Goal: Task Accomplishment & Management: Manage account settings

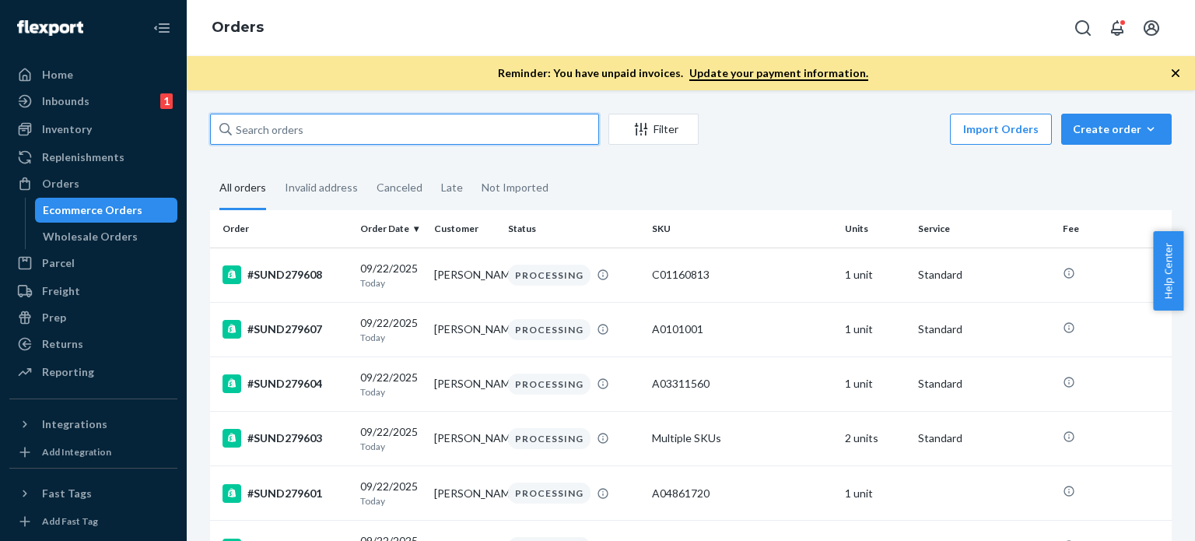
click at [334, 125] on input "text" at bounding box center [404, 129] width 389 height 31
paste input "#SUND278572"
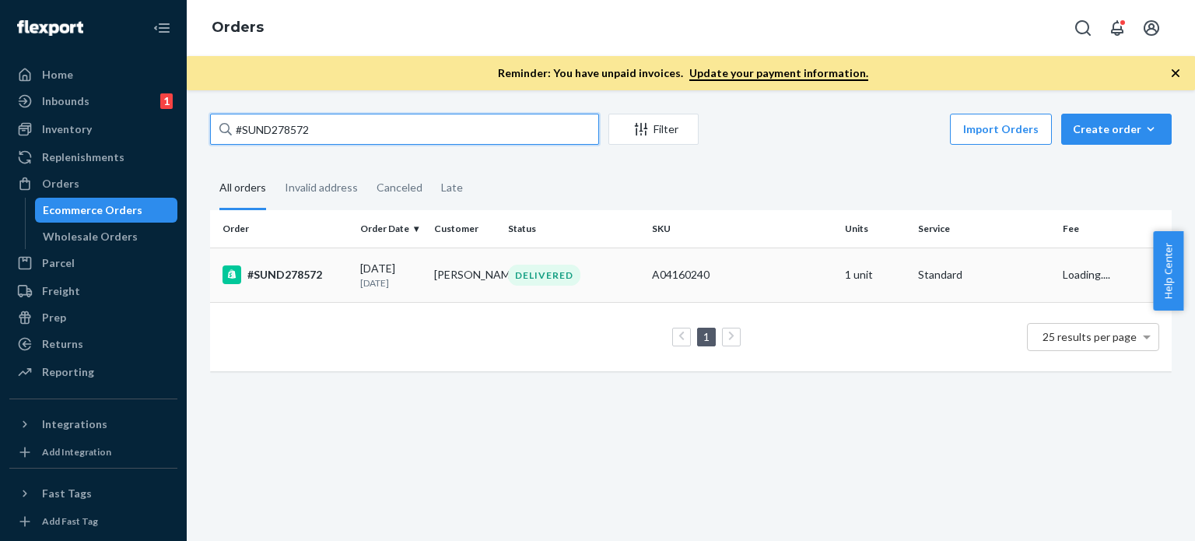
type input "#SUND278572"
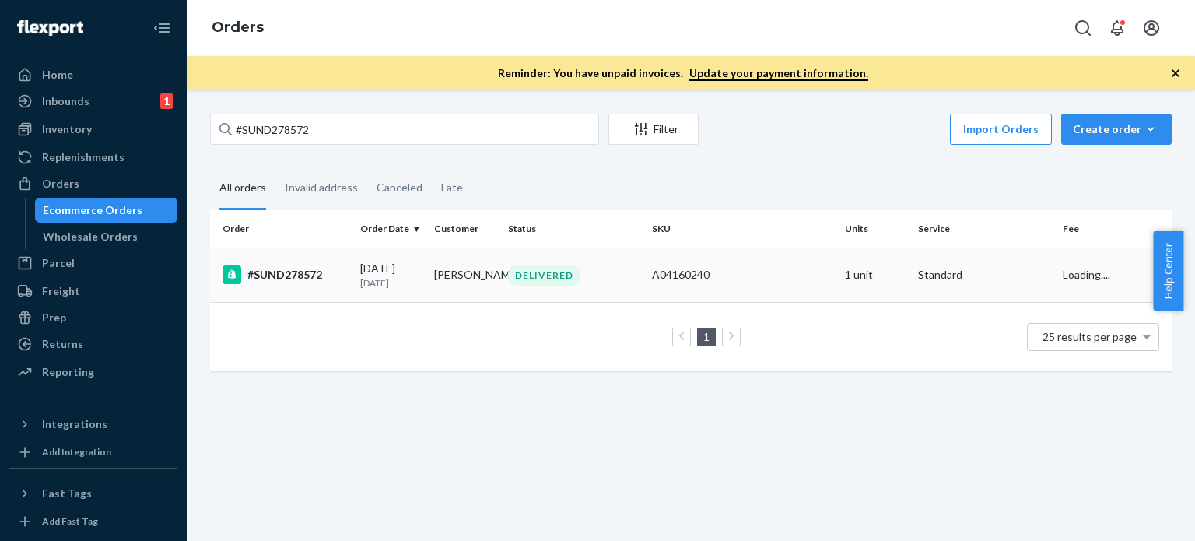
click at [410, 277] on p "[DATE]" at bounding box center [390, 282] width 61 height 13
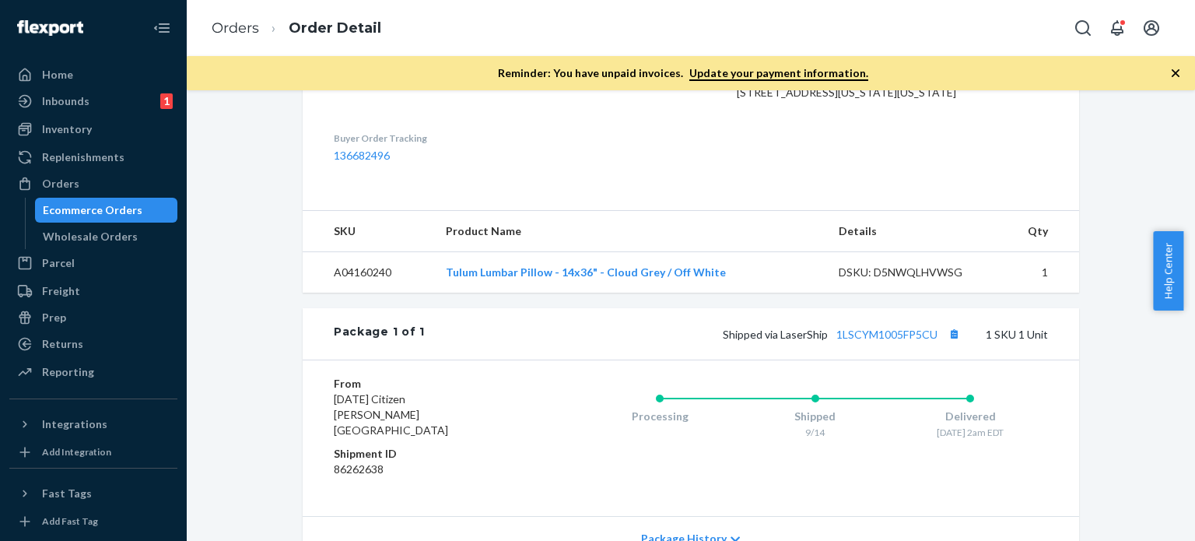
scroll to position [440, 0]
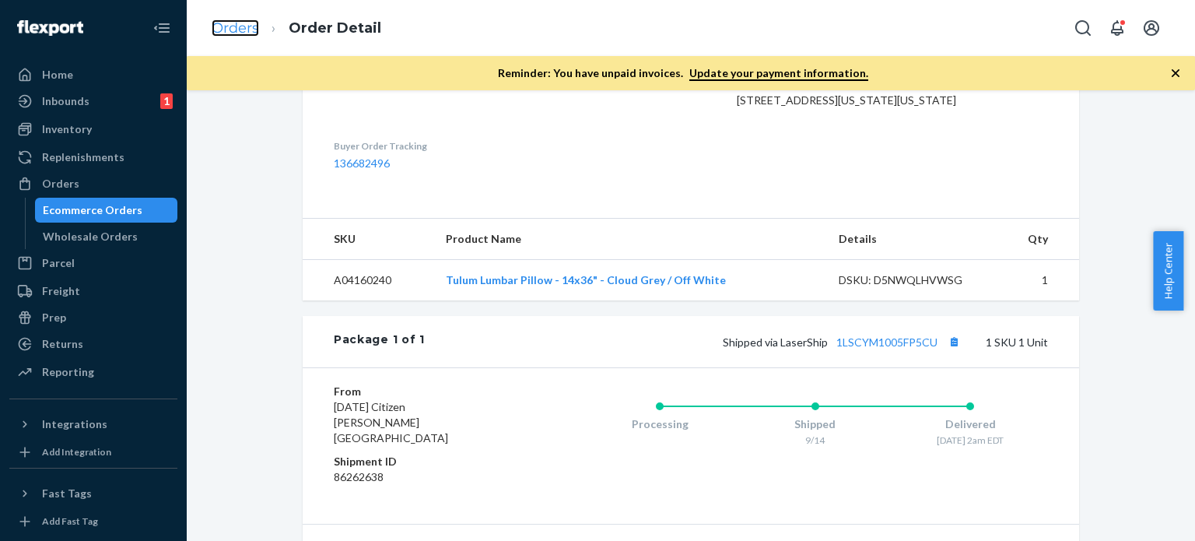
click at [226, 29] on link "Orders" at bounding box center [235, 27] width 47 height 17
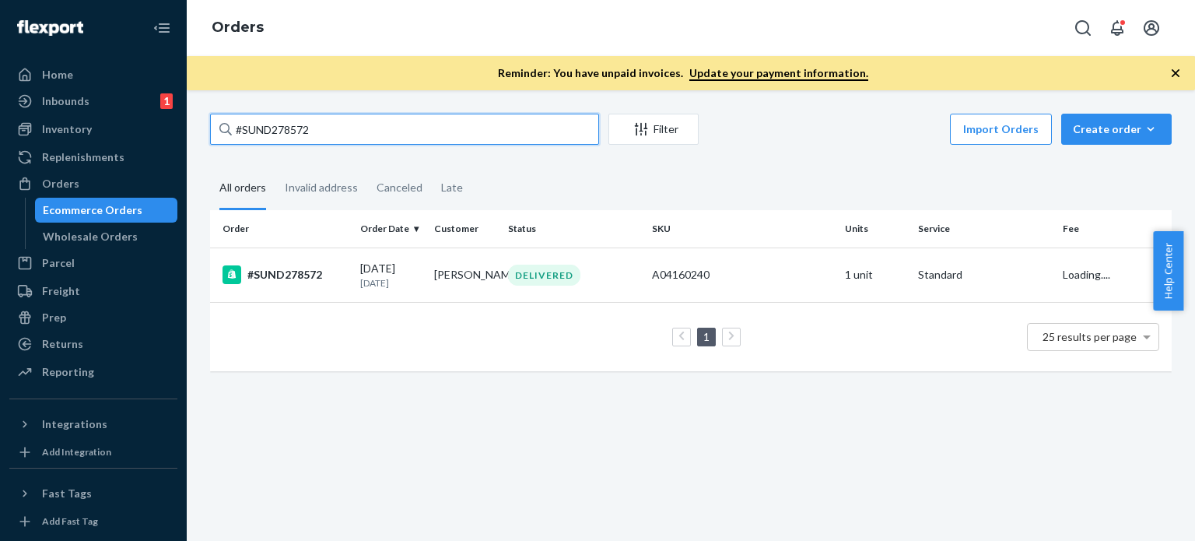
drag, startPoint x: 339, startPoint y: 130, endPoint x: 261, endPoint y: 127, distance: 78.6
click at [179, 127] on div "Home Inbounds 1 Shipping Plans Problems 1 Inventory Products Replenishments Ord…" at bounding box center [597, 270] width 1195 height 541
paste input "[EMAIL_ADDRESS][DOMAIN_NAME]"
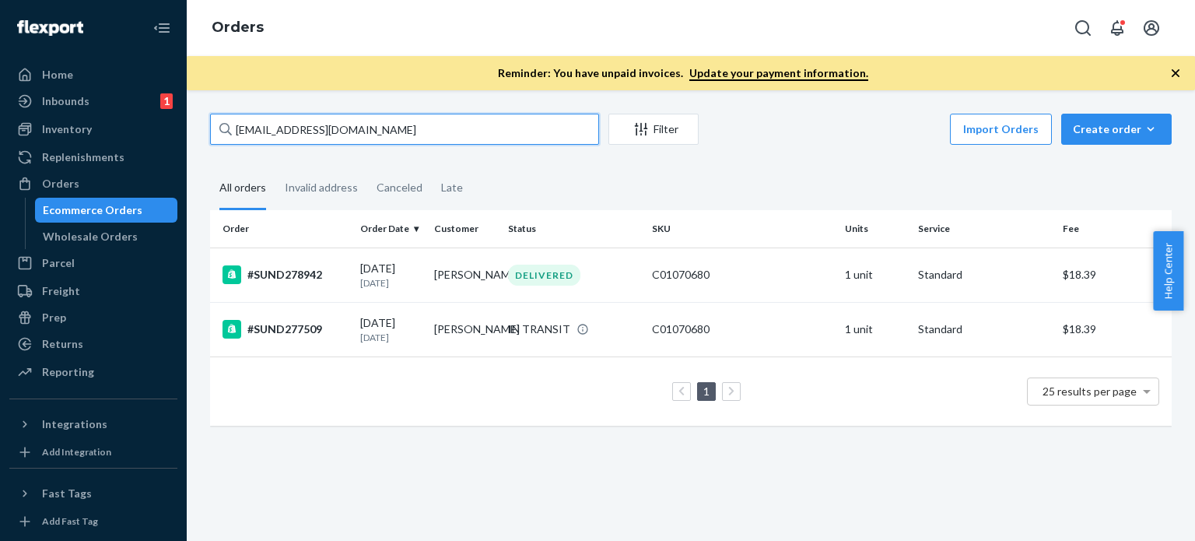
type input "[EMAIL_ADDRESS][DOMAIN_NAME]"
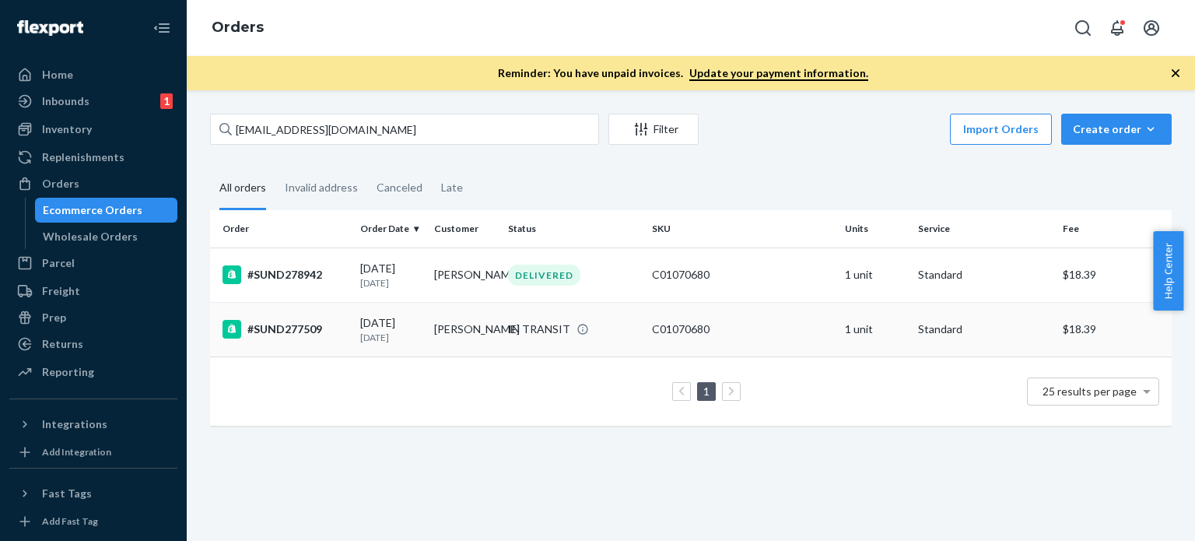
click at [508, 330] on div "IN TRANSIT" at bounding box center [539, 329] width 62 height 16
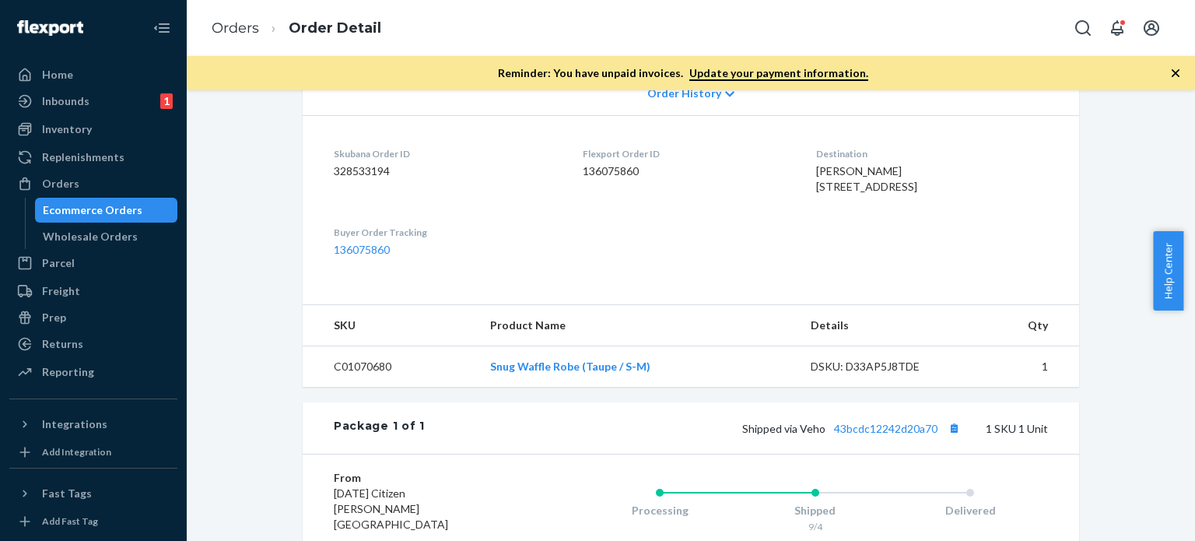
scroll to position [467, 0]
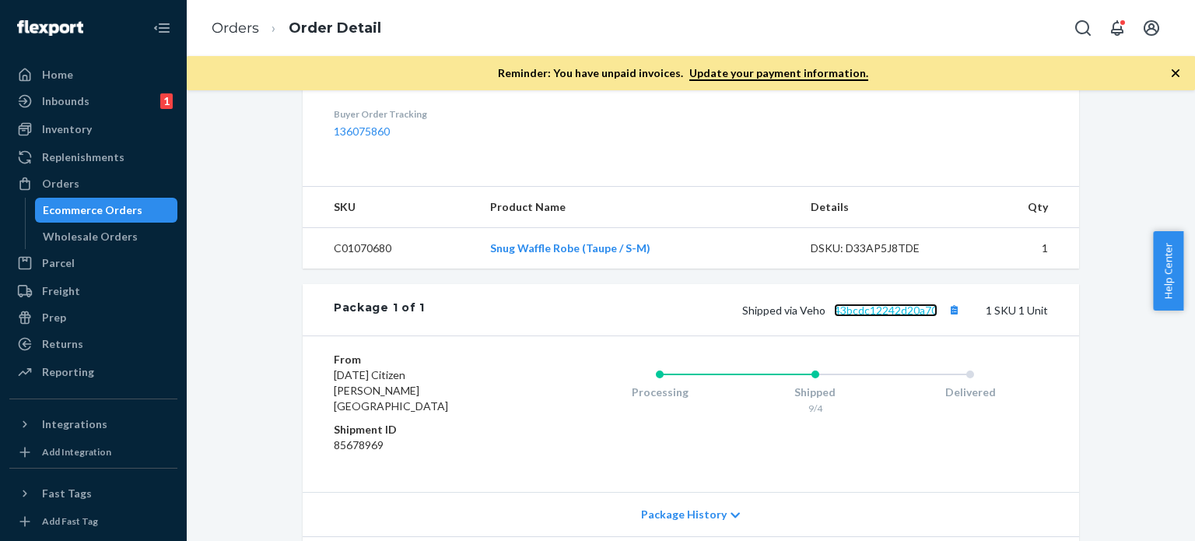
click at [891, 317] on link "43bcdc12242d20a70" at bounding box center [885, 309] width 103 height 13
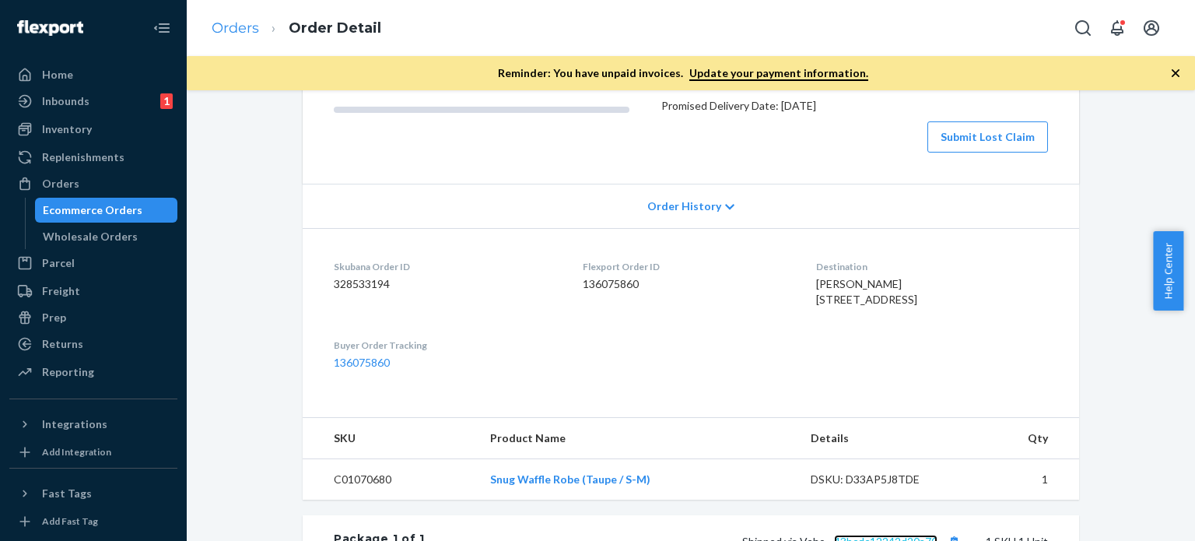
scroll to position [233, 0]
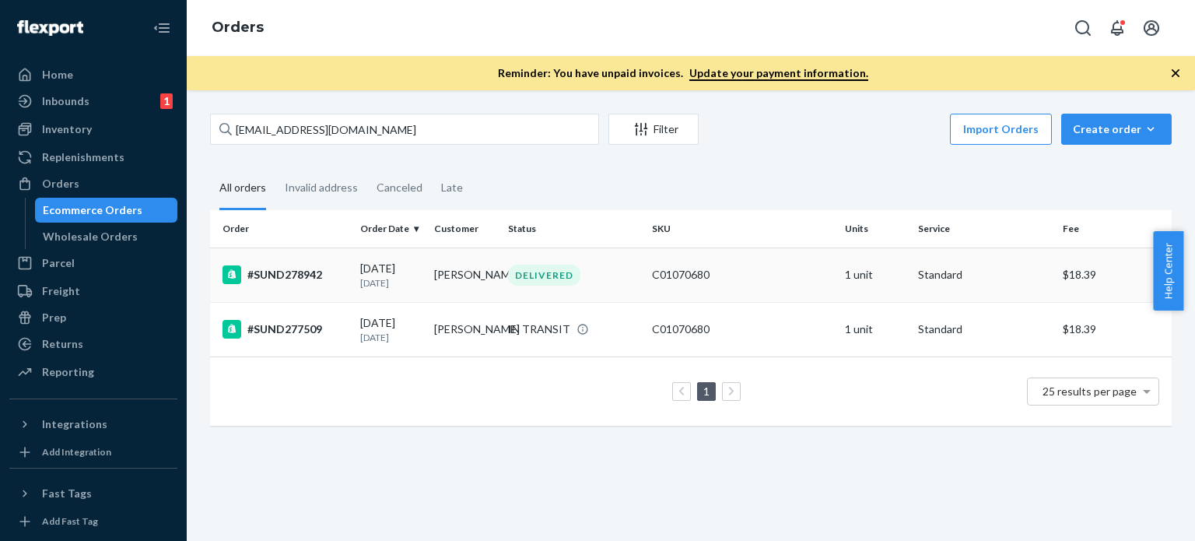
click at [461, 279] on td "[PERSON_NAME]" at bounding box center [465, 274] width 74 height 54
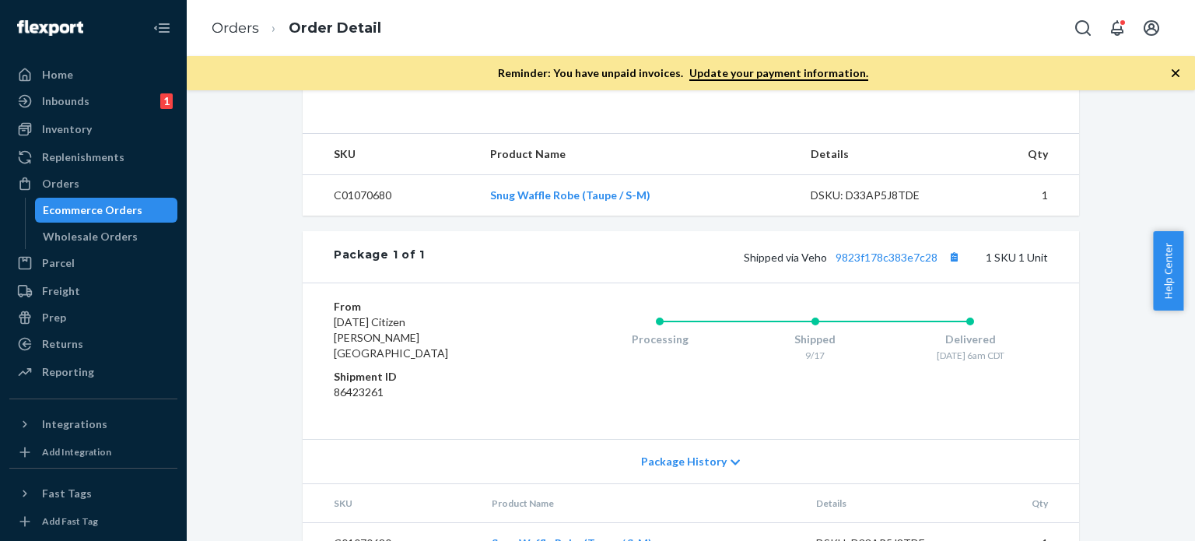
scroll to position [503, 0]
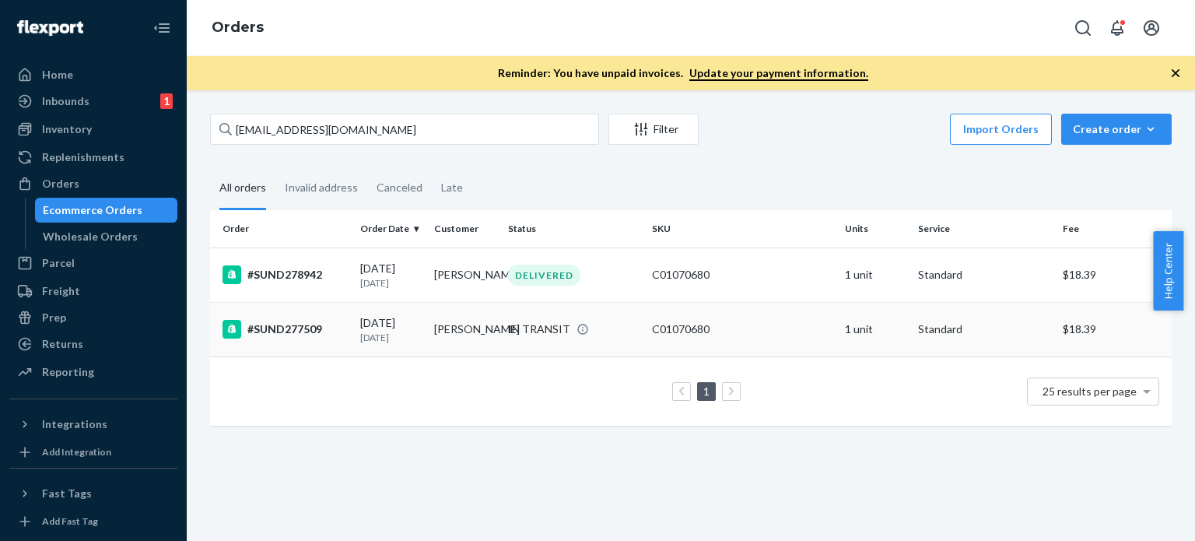
click at [507, 321] on div "IN TRANSIT" at bounding box center [574, 329] width 138 height 16
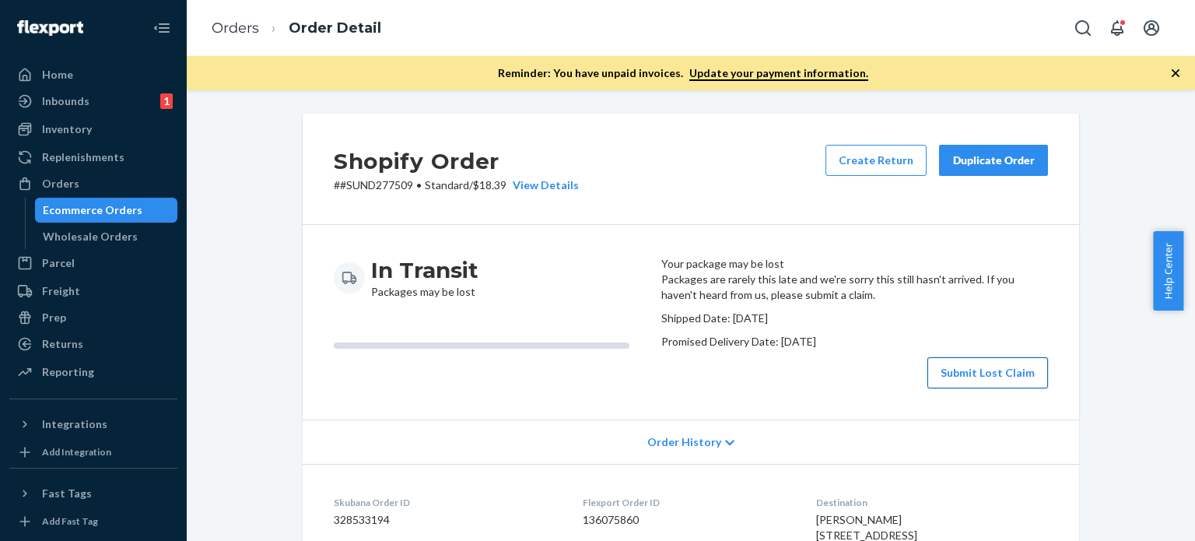
click at [979, 388] on button "Submit Lost Claim" at bounding box center [987, 372] width 121 height 31
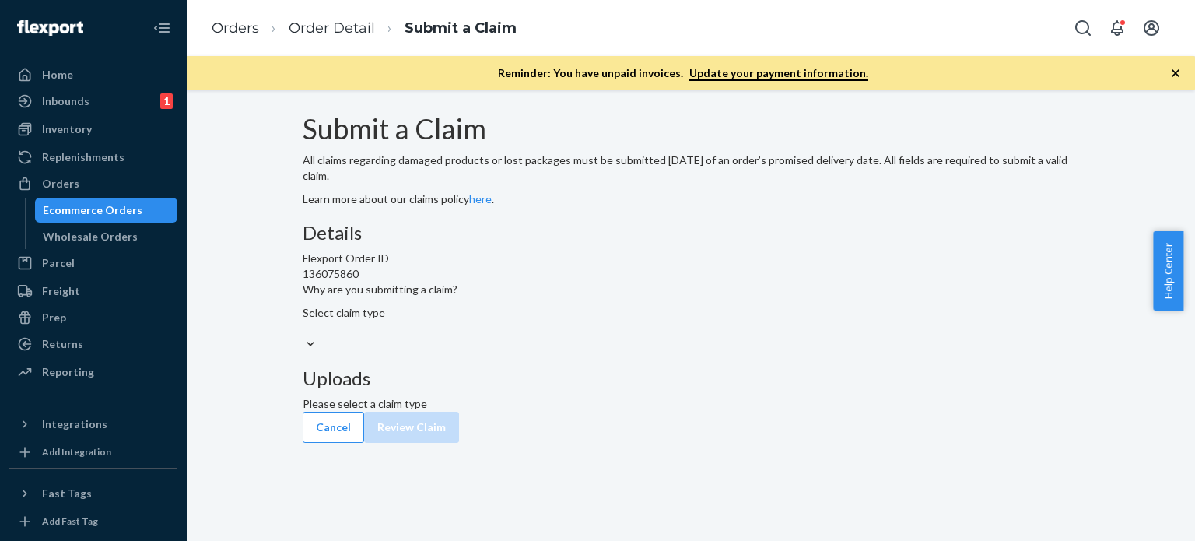
click at [560, 336] on div "Select claim type" at bounding box center [691, 320] width 776 height 31
click at [304, 336] on input "Why are you submitting a claim? Select claim type" at bounding box center [304, 329] width 2 height 16
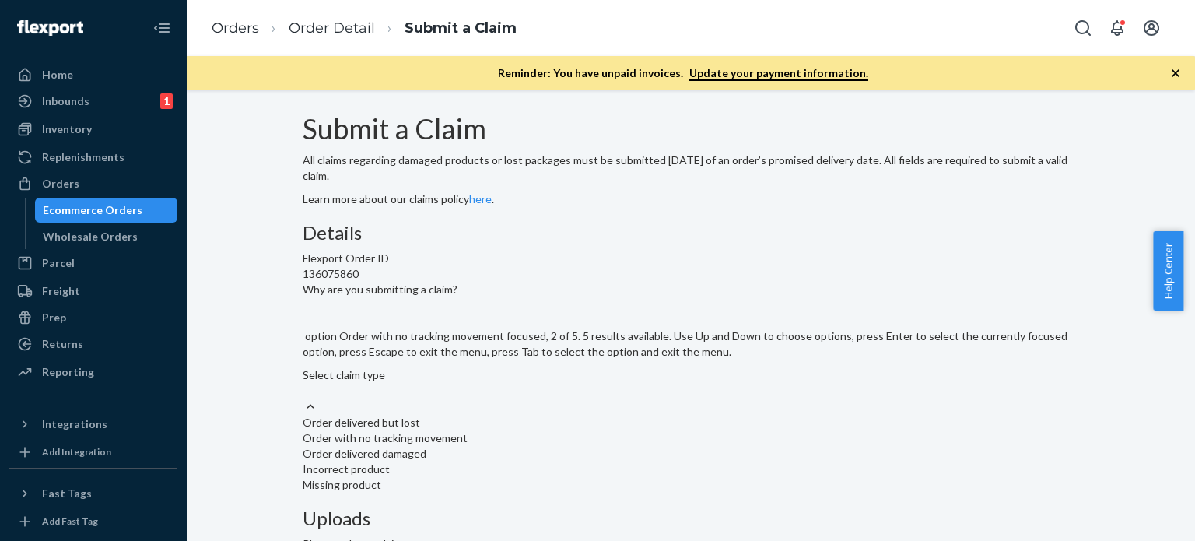
click at [548, 430] on div "Order with no tracking movement" at bounding box center [691, 438] width 776 height 16
click at [304, 383] on input "Why are you submitting a claim? option Order with no tracking movement focused,…" at bounding box center [304, 391] width 2 height 16
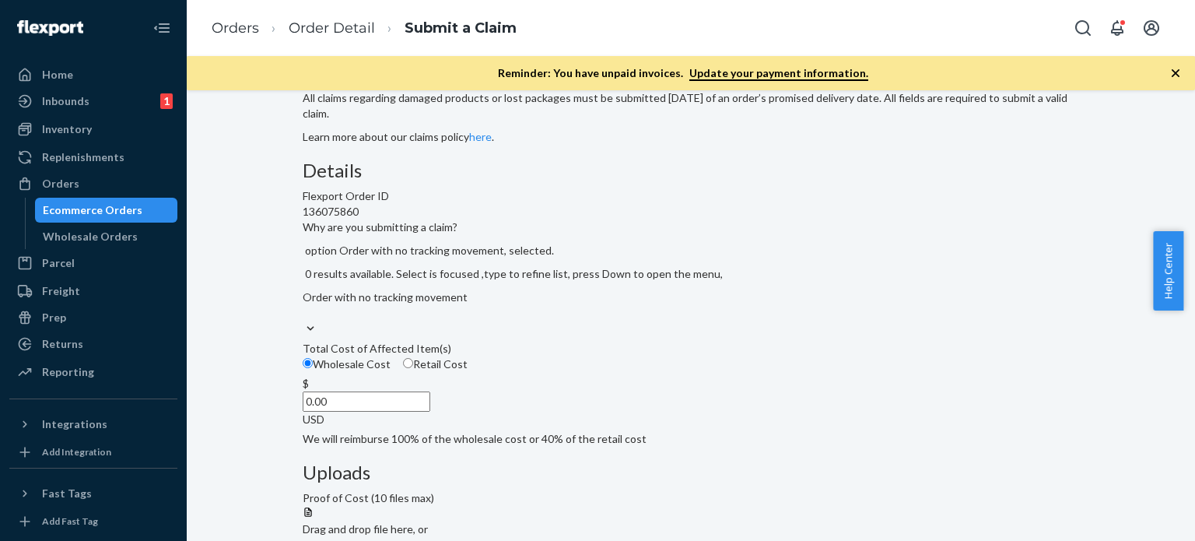
scroll to position [118, 0]
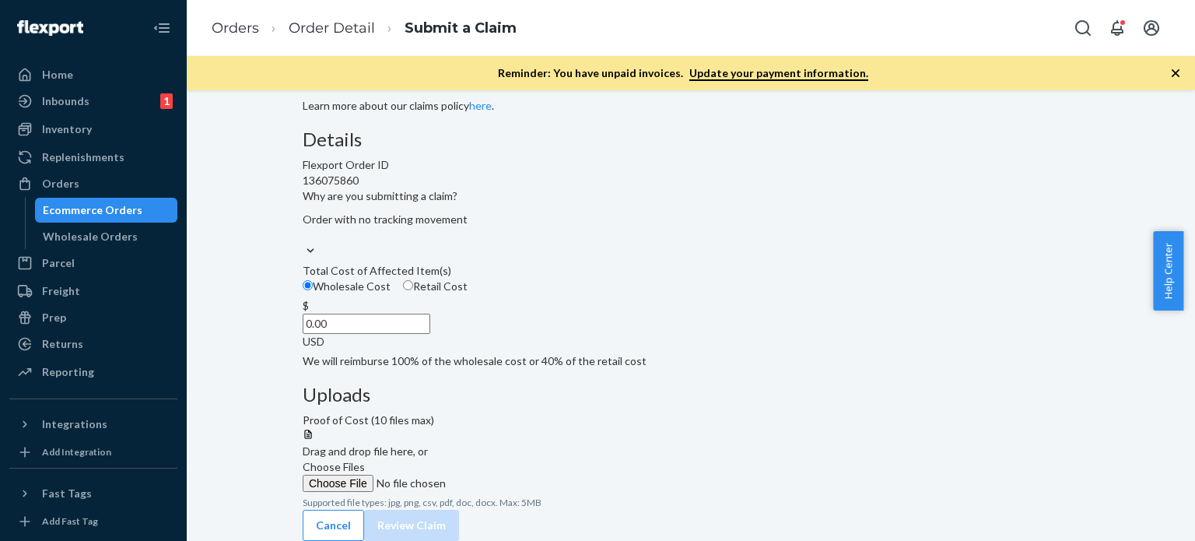
drag, startPoint x: 469, startPoint y: 368, endPoint x: 501, endPoint y: 380, distance: 34.0
click at [468, 294] on label "Retail Cost" at bounding box center [435, 287] width 65 height 16
click at [413, 290] on input "Retail Cost" at bounding box center [408, 285] width 10 height 10
radio input "true"
click at [313, 290] on input "Wholesale Cost" at bounding box center [308, 285] width 10 height 10
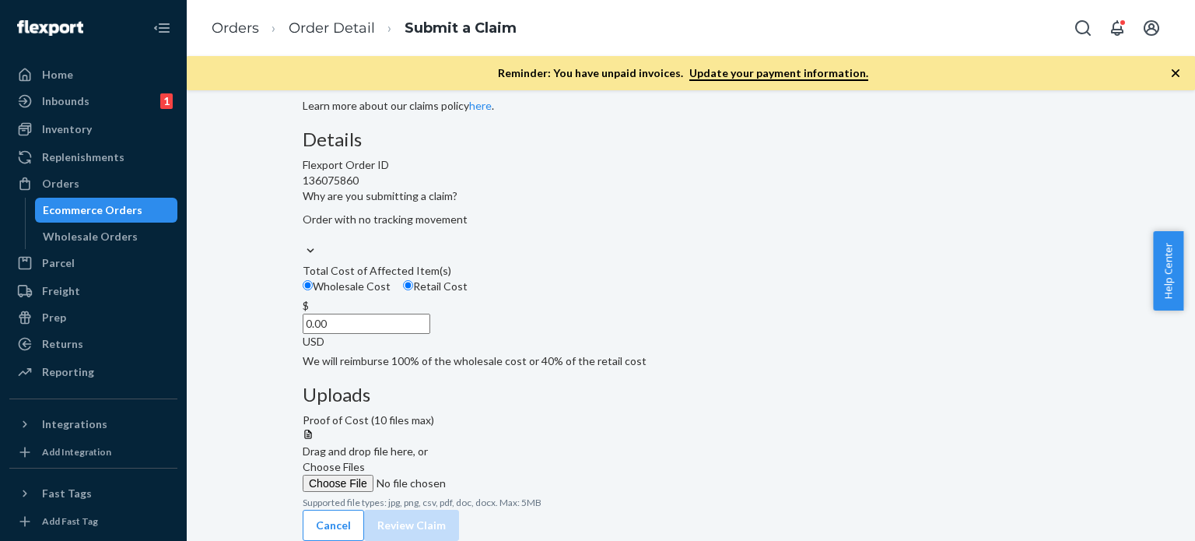
radio input "true"
drag, startPoint x: 566, startPoint y: 413, endPoint x: 605, endPoint y: 413, distance: 38.9
click at [605, 349] on div "$ 0.00 USD" at bounding box center [691, 323] width 776 height 51
drag, startPoint x: 564, startPoint y: 404, endPoint x: 591, endPoint y: 404, distance: 27.2
click at [590, 349] on div "$ 0.00 USD" at bounding box center [691, 323] width 776 height 51
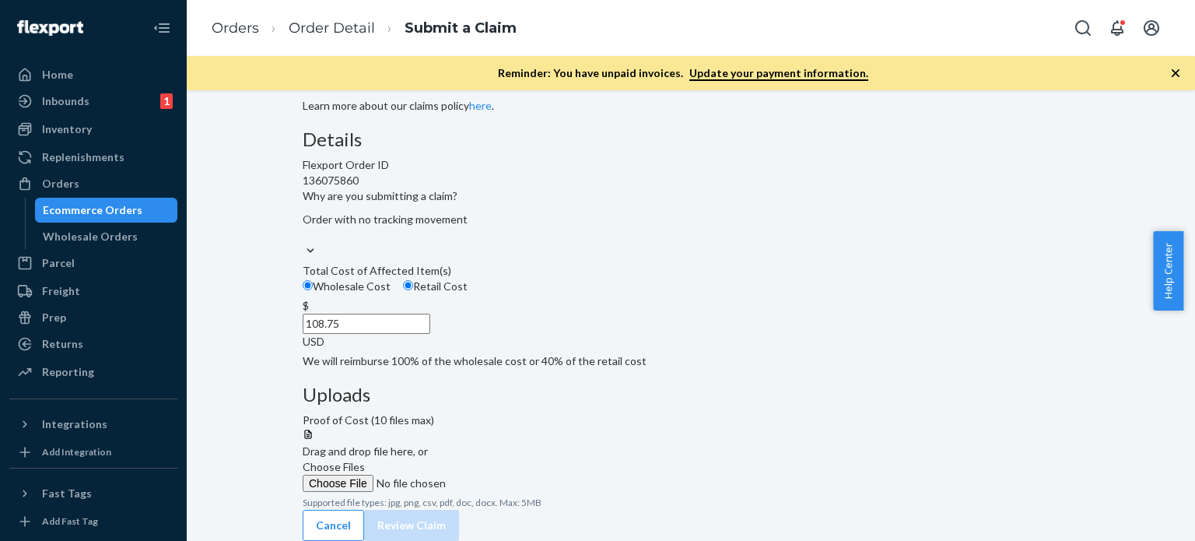
type input "108.75"
click at [365, 460] on span "Choose Files" at bounding box center [334, 466] width 62 height 13
click at [514, 475] on input "Choose Files" at bounding box center [409, 483] width 212 height 17
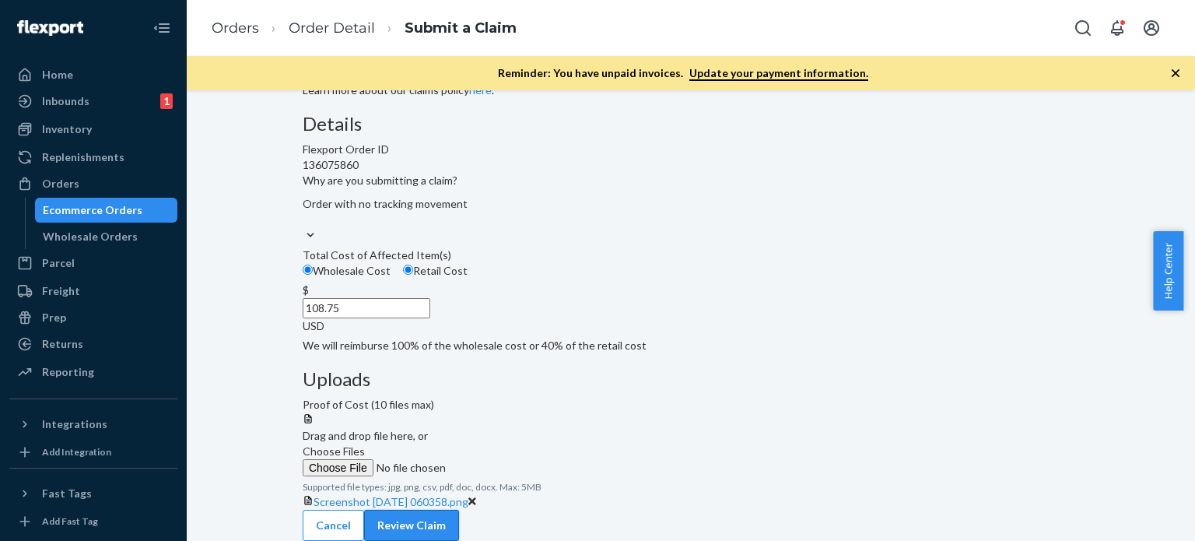
click at [459, 510] on button "Review Claim" at bounding box center [411, 525] width 95 height 31
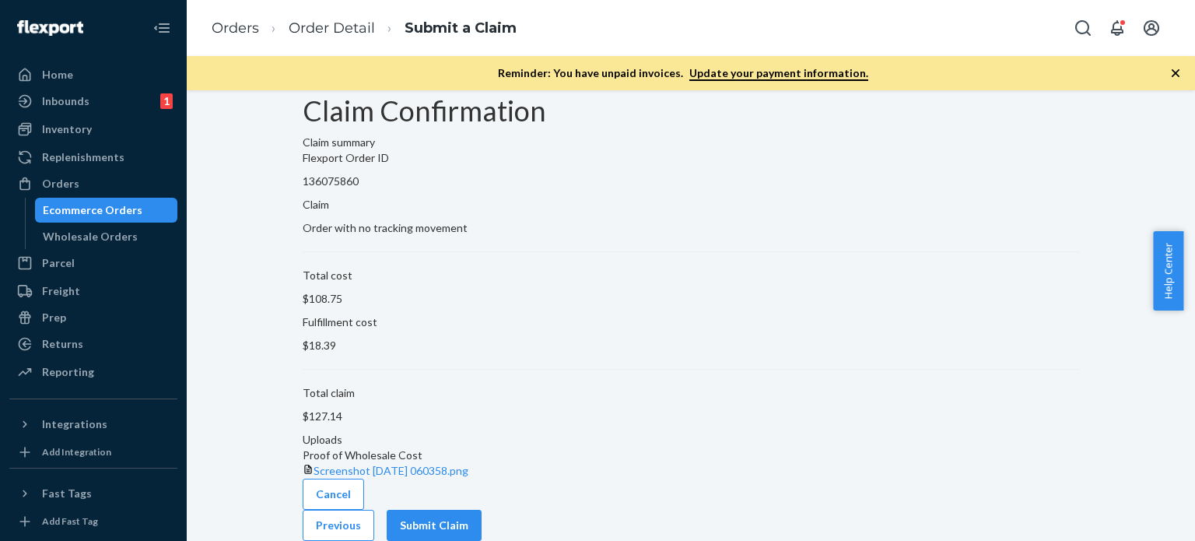
scroll to position [87, 0]
click at [482, 511] on button "Submit Claim" at bounding box center [434, 525] width 95 height 31
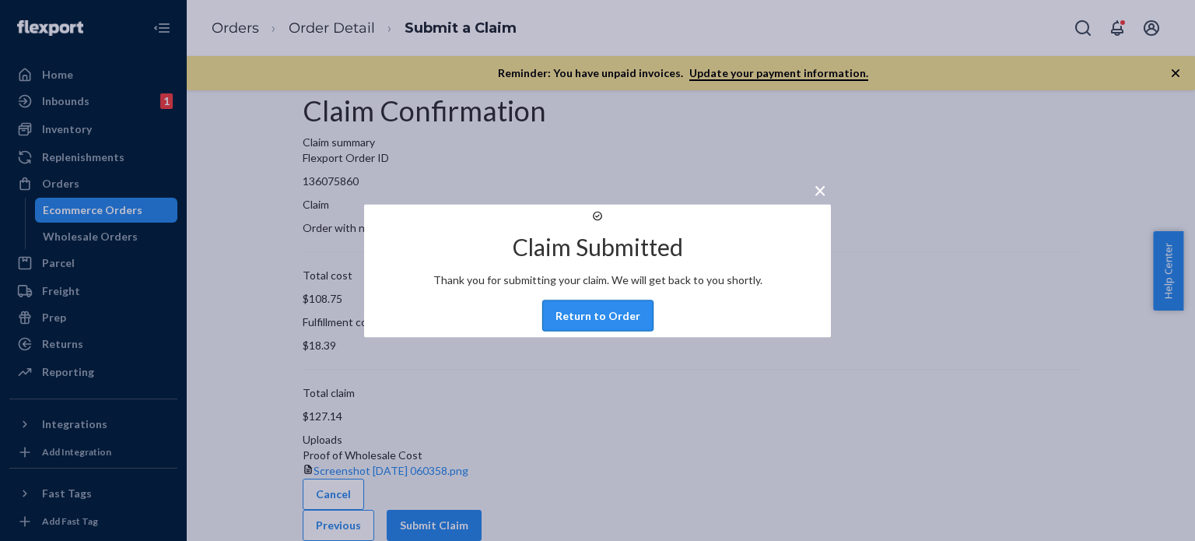
click at [605, 331] on button "Return to Order" at bounding box center [597, 315] width 111 height 31
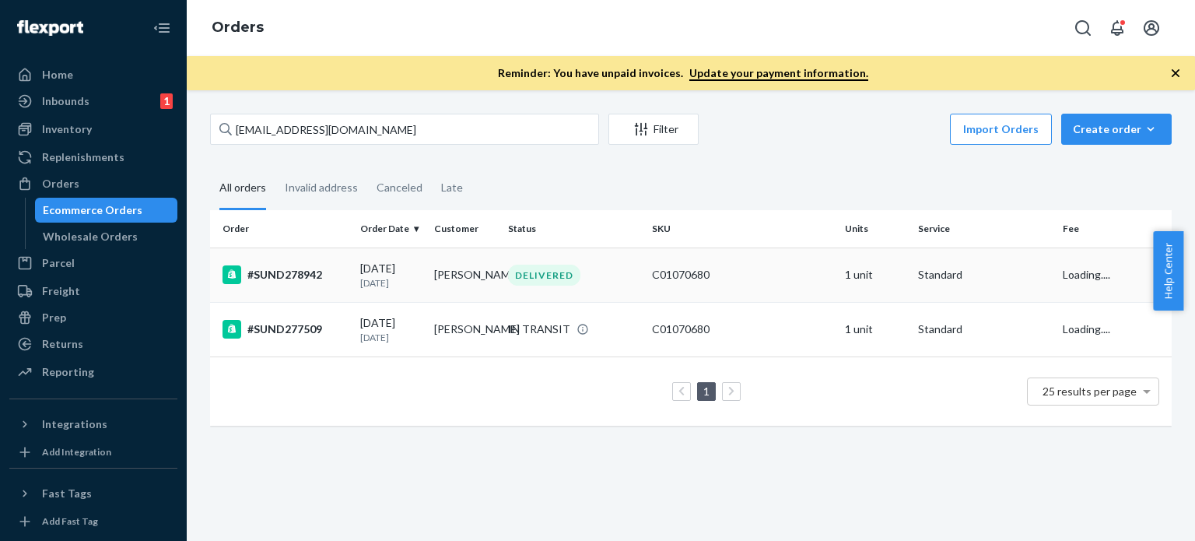
click at [459, 273] on td "[PERSON_NAME]" at bounding box center [465, 274] width 74 height 54
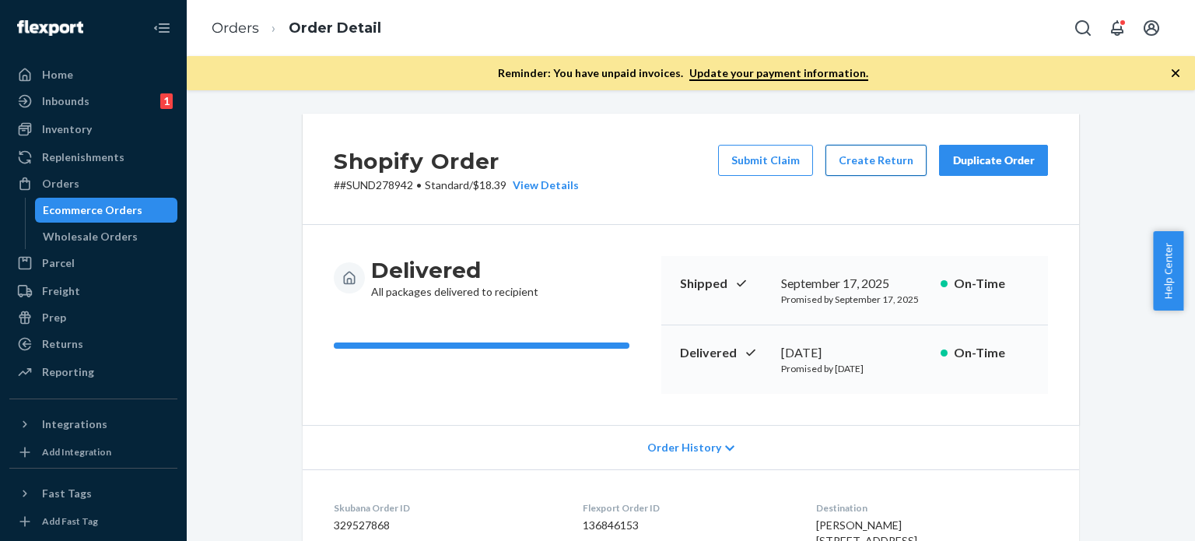
click at [855, 155] on button "Create Return" at bounding box center [875, 160] width 101 height 31
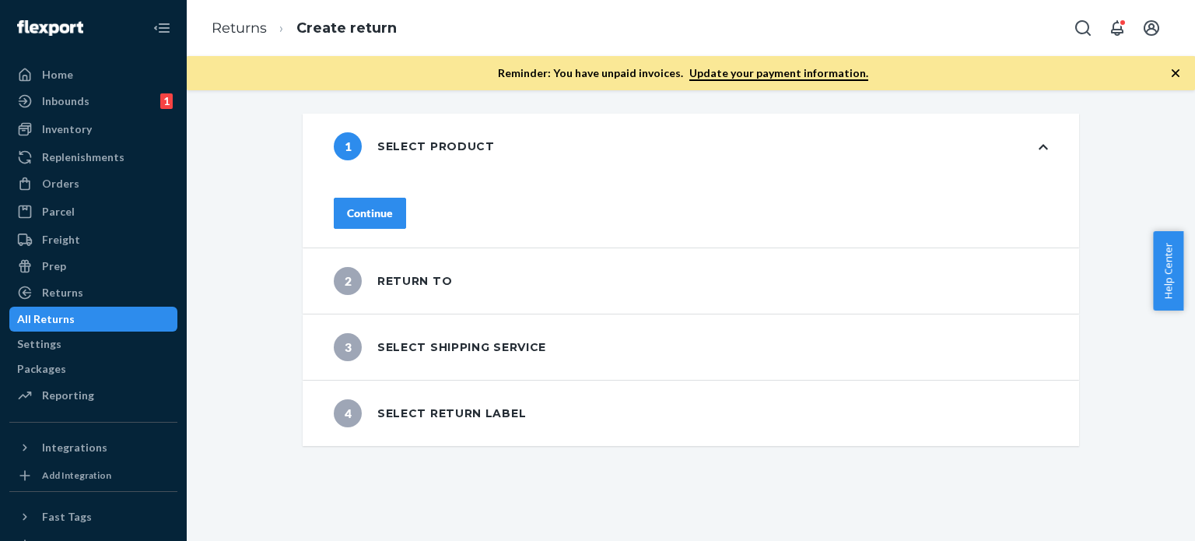
click at [406, 198] on button "Continue" at bounding box center [370, 213] width 72 height 31
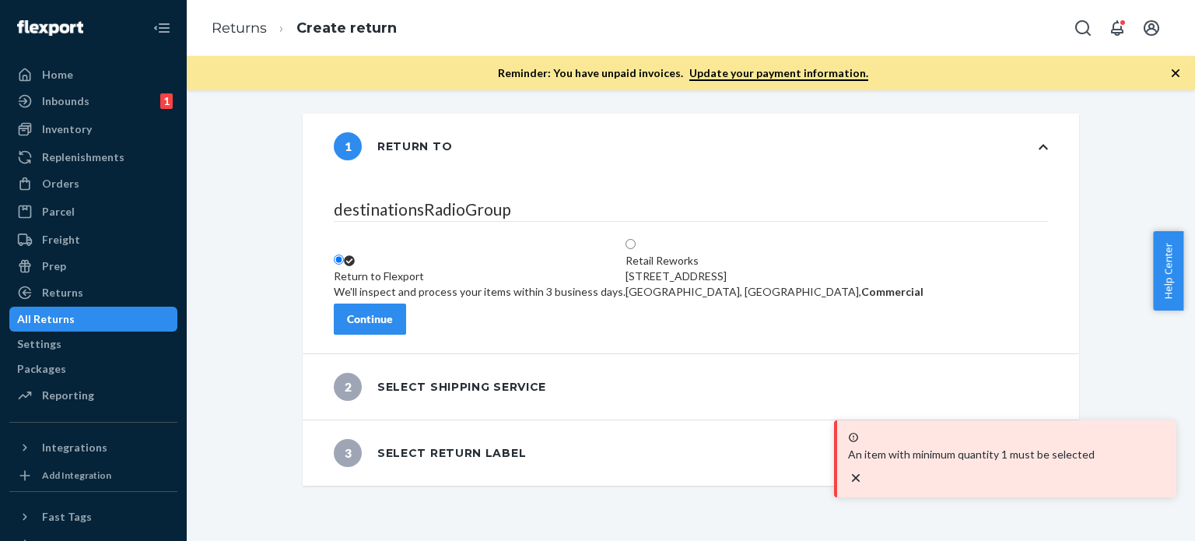
click at [393, 311] on div "Continue" at bounding box center [370, 319] width 46 height 16
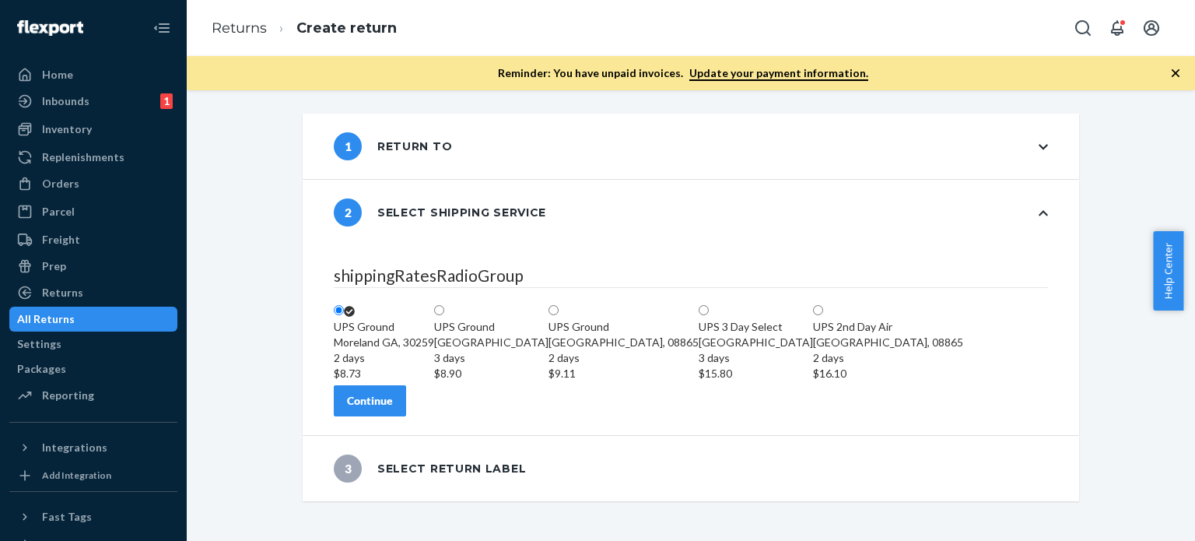
click at [393, 408] on div "Continue" at bounding box center [370, 401] width 46 height 16
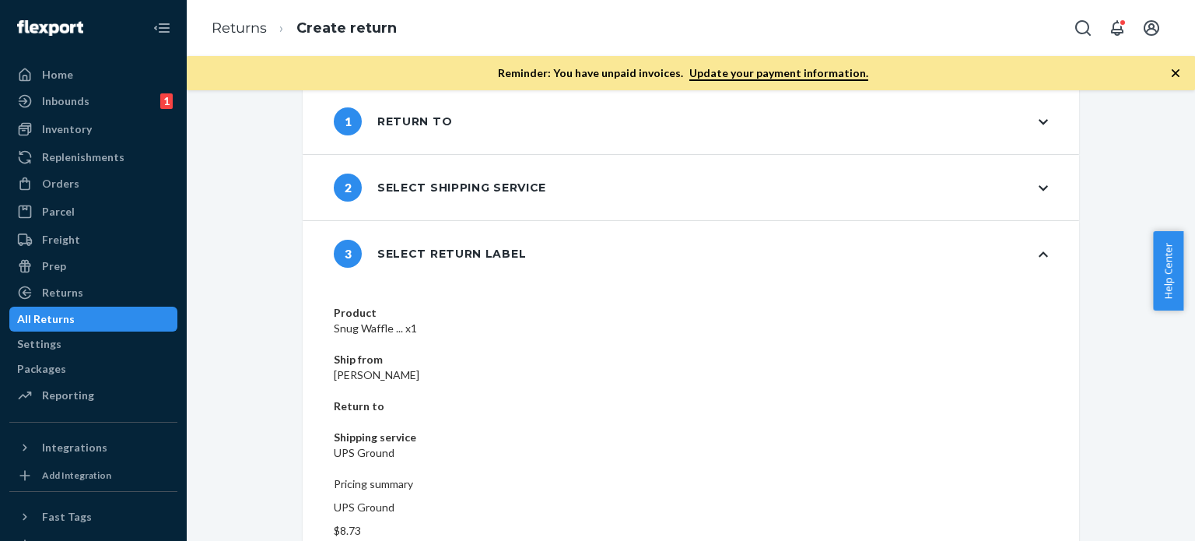
scroll to position [61, 0]
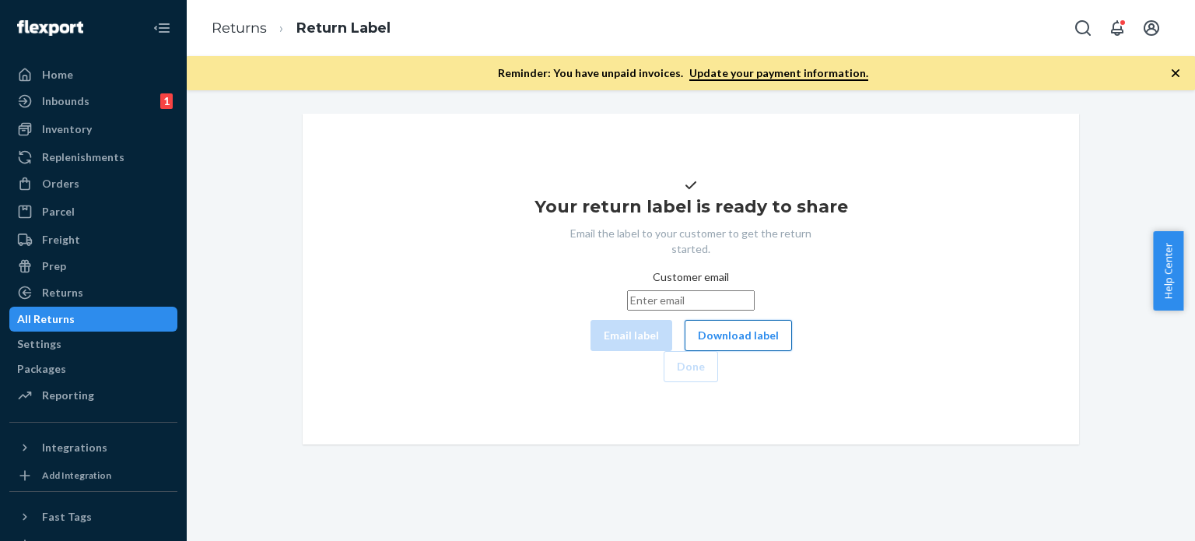
click at [685, 351] on button "Download label" at bounding box center [738, 335] width 107 height 31
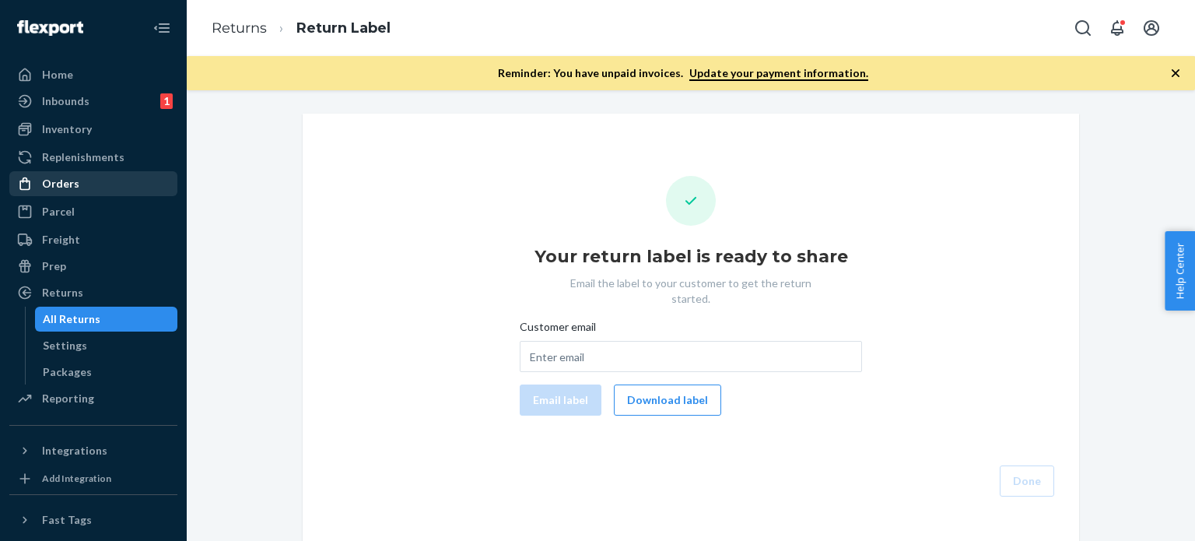
click at [68, 185] on div "Orders" at bounding box center [60, 184] width 37 height 16
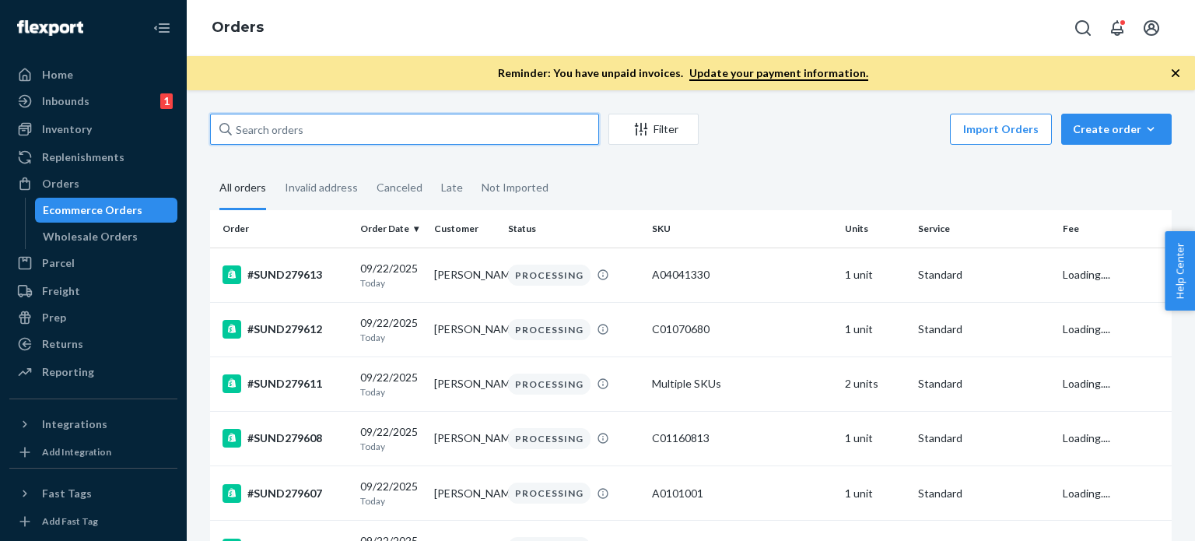
click at [303, 125] on input "text" at bounding box center [404, 129] width 389 height 31
paste input "#SUND278247"
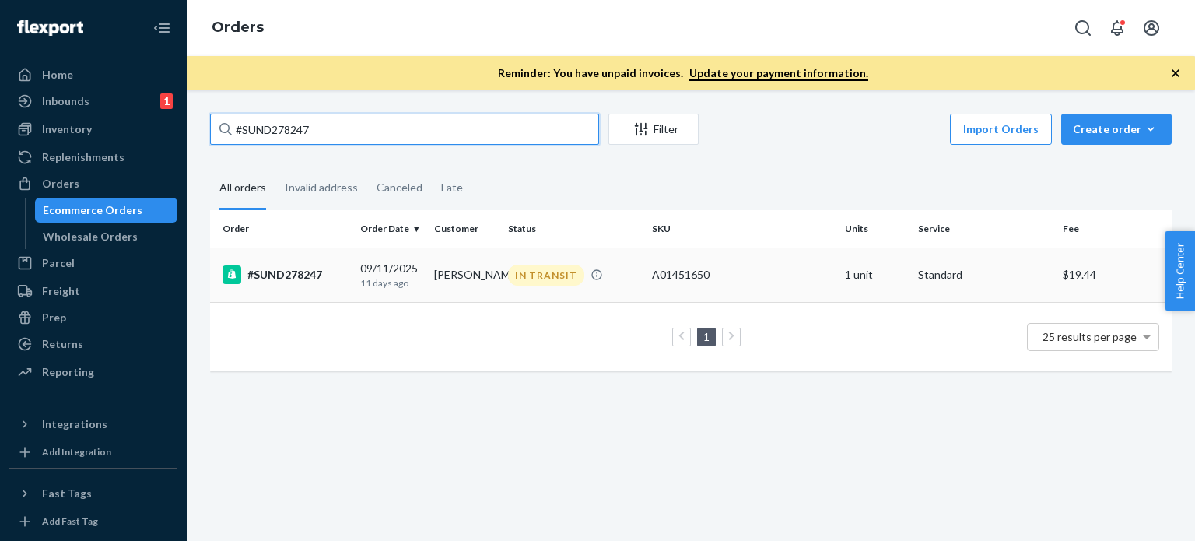
type input "#SUND278247"
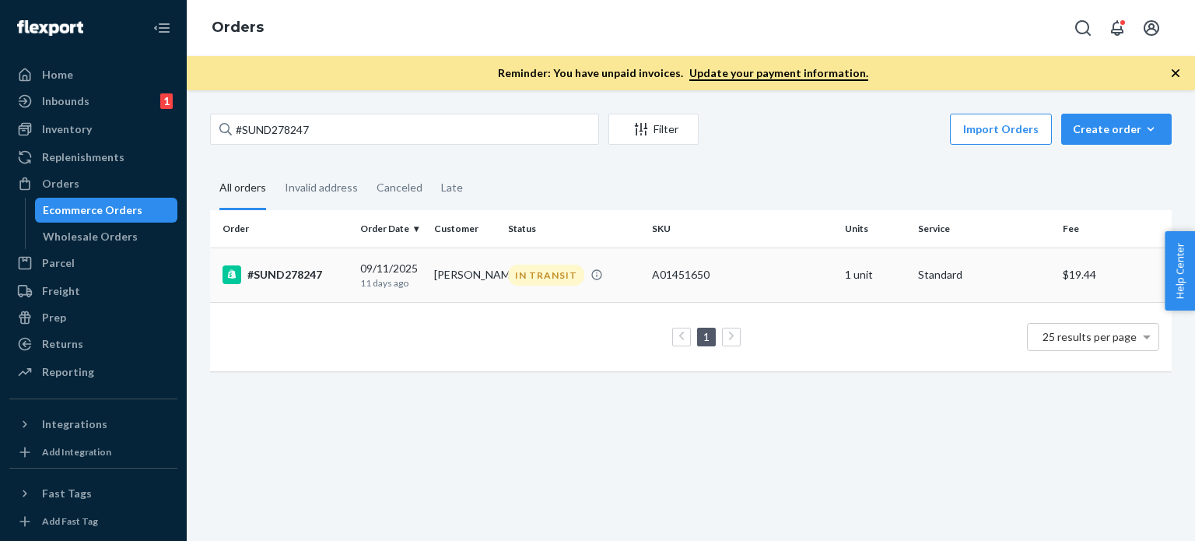
click at [467, 282] on td "[PERSON_NAME]" at bounding box center [465, 274] width 74 height 54
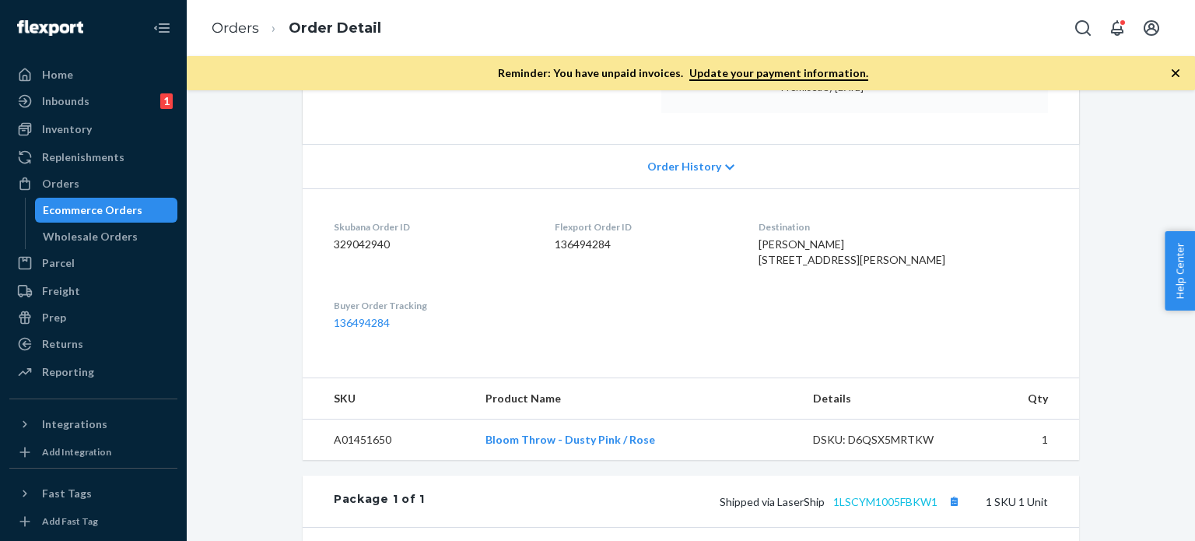
scroll to position [425, 0]
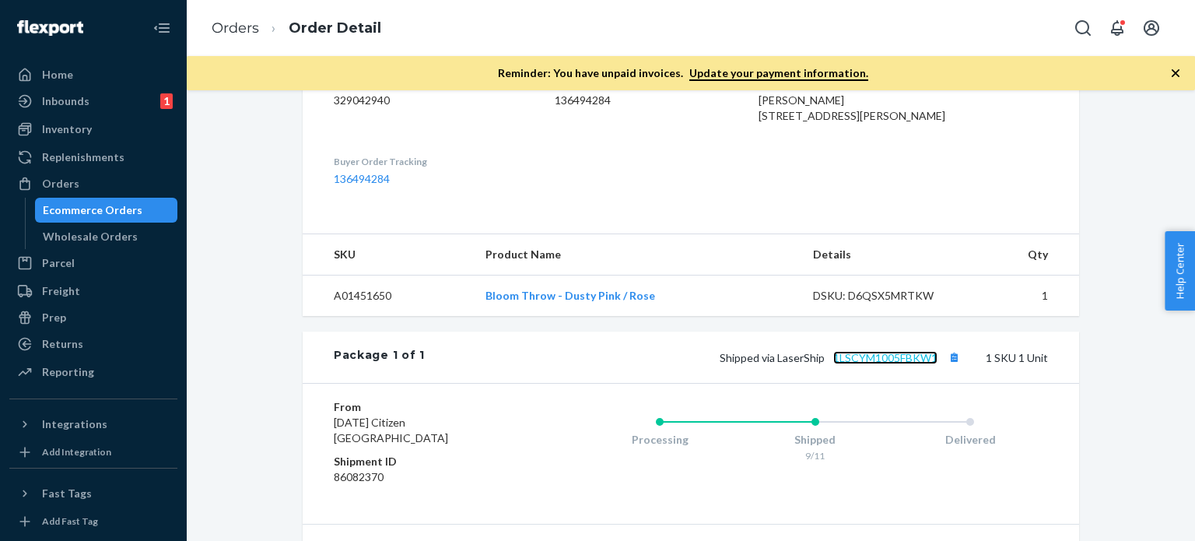
click at [874, 364] on link "1LSCYM1005FBKW1" at bounding box center [885, 357] width 104 height 13
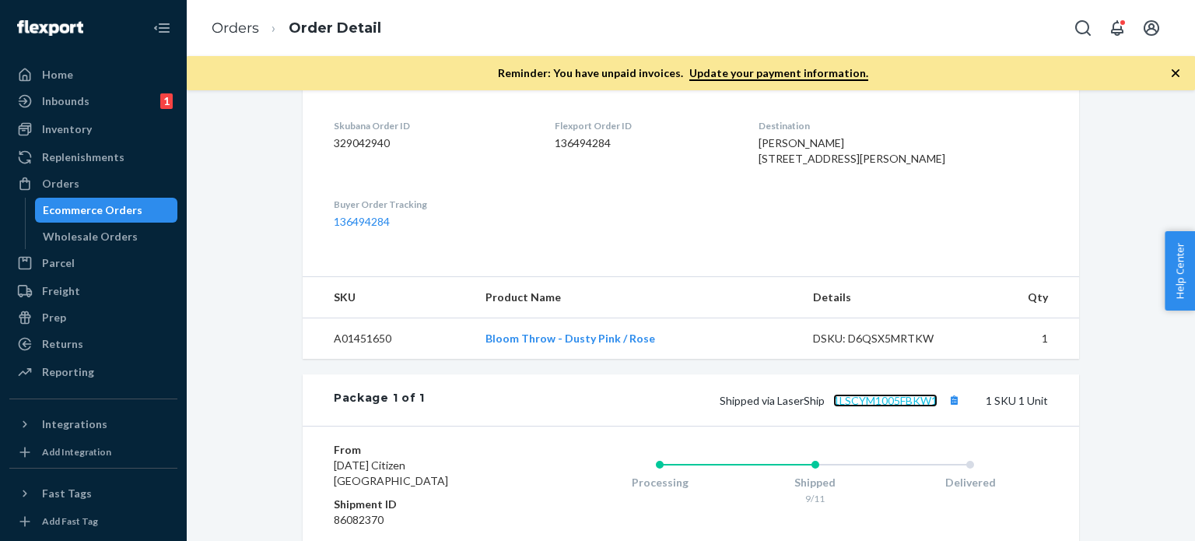
scroll to position [347, 0]
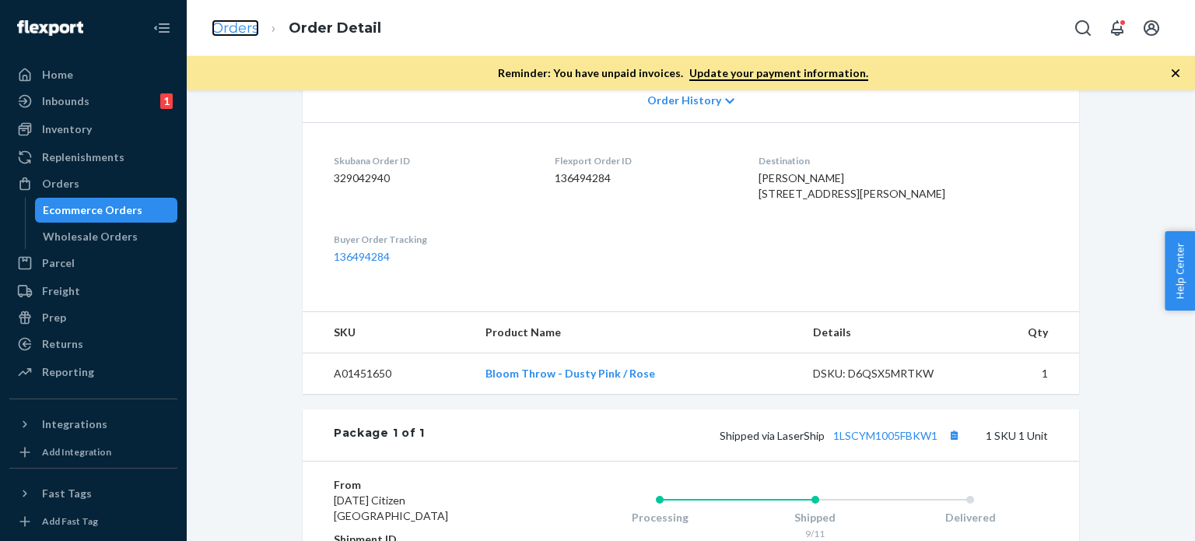
click at [233, 30] on link "Orders" at bounding box center [235, 27] width 47 height 17
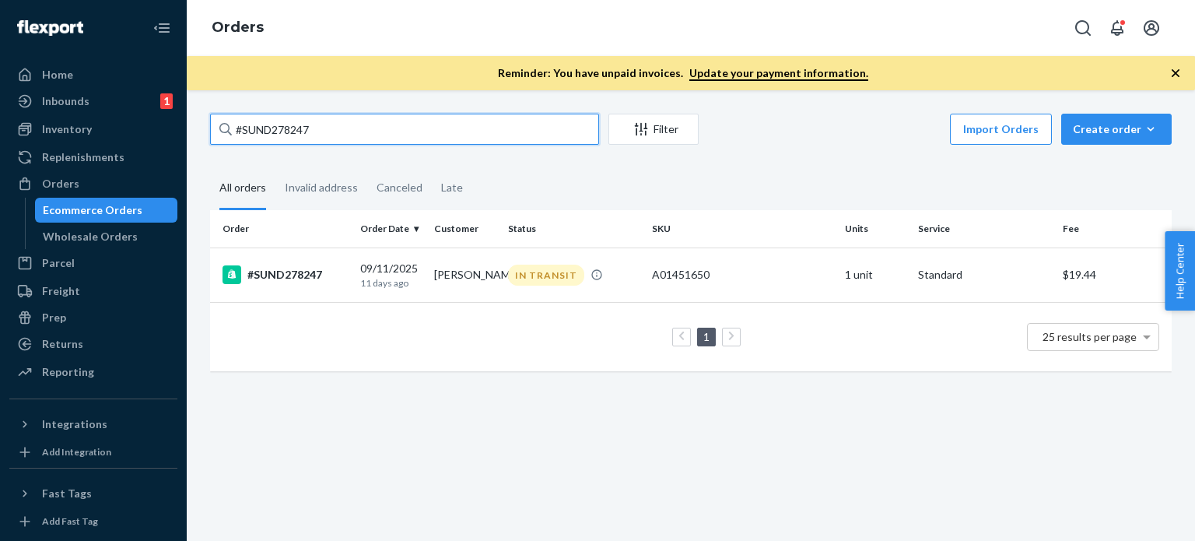
drag, startPoint x: 249, startPoint y: 131, endPoint x: 235, endPoint y: 128, distance: 14.2
click at [233, 128] on input "#SUND278247" at bounding box center [404, 129] width 389 height 31
paste input "96"
type input "#SUND278967"
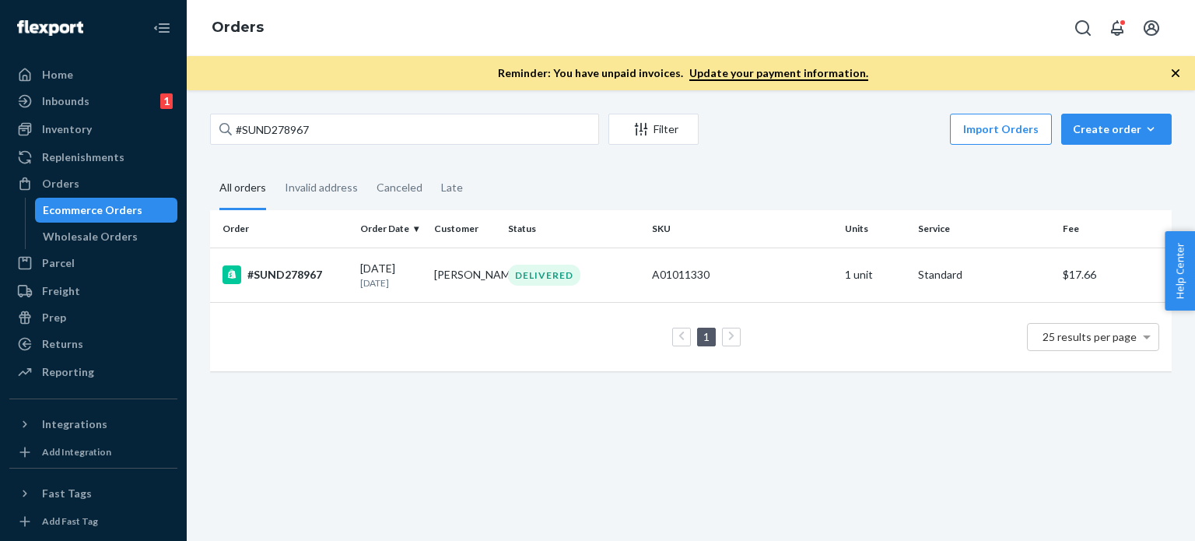
click at [439, 287] on td "[PERSON_NAME]" at bounding box center [465, 274] width 74 height 54
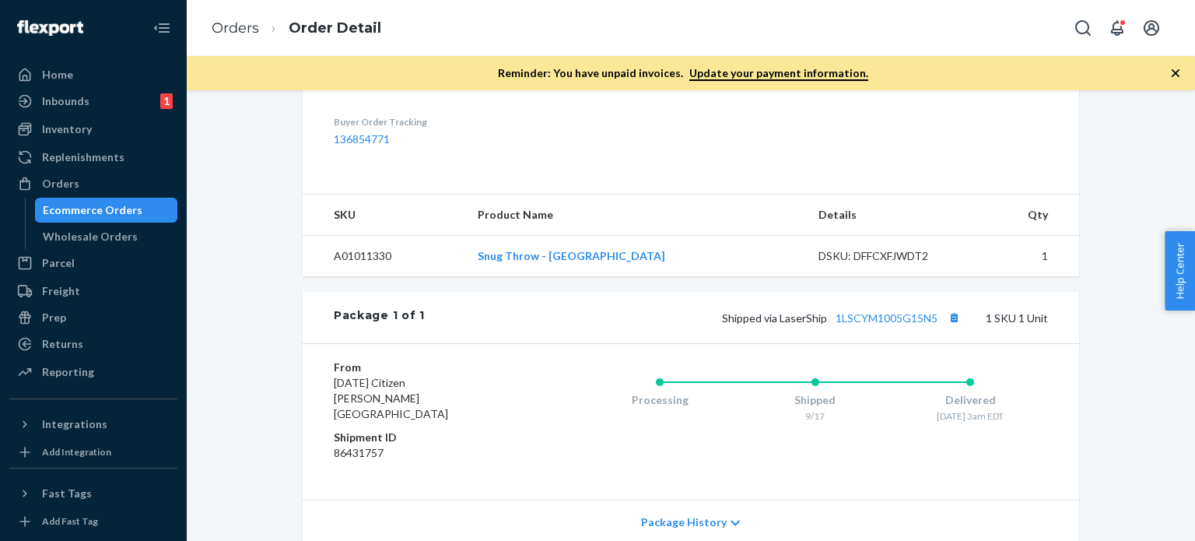
scroll to position [580, 0]
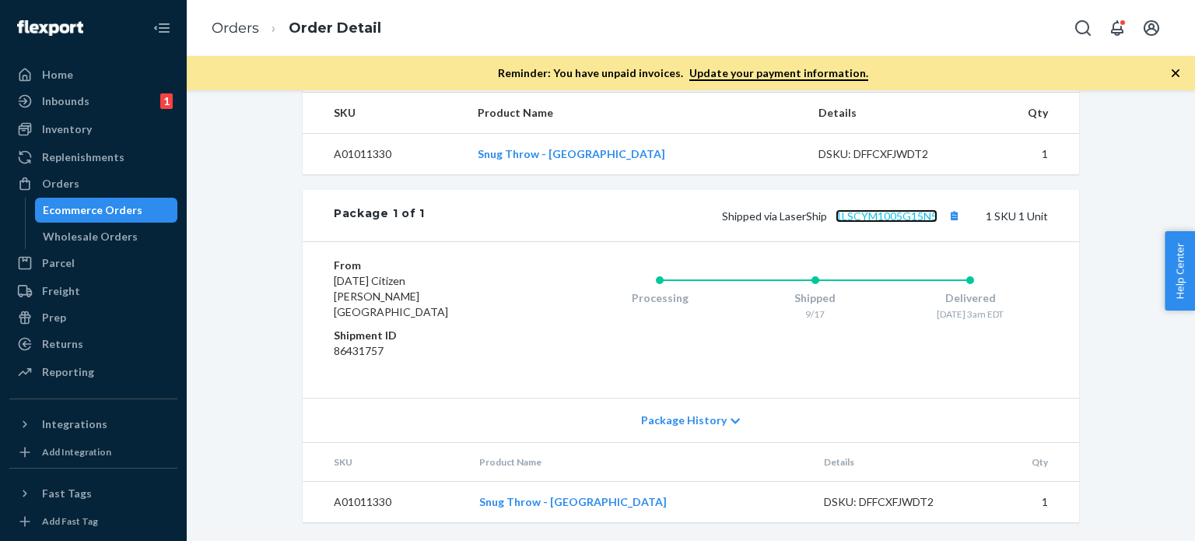
click at [871, 222] on link "1LSCYM1005G15N5" at bounding box center [887, 215] width 102 height 13
click at [240, 26] on link "Orders" at bounding box center [235, 27] width 47 height 17
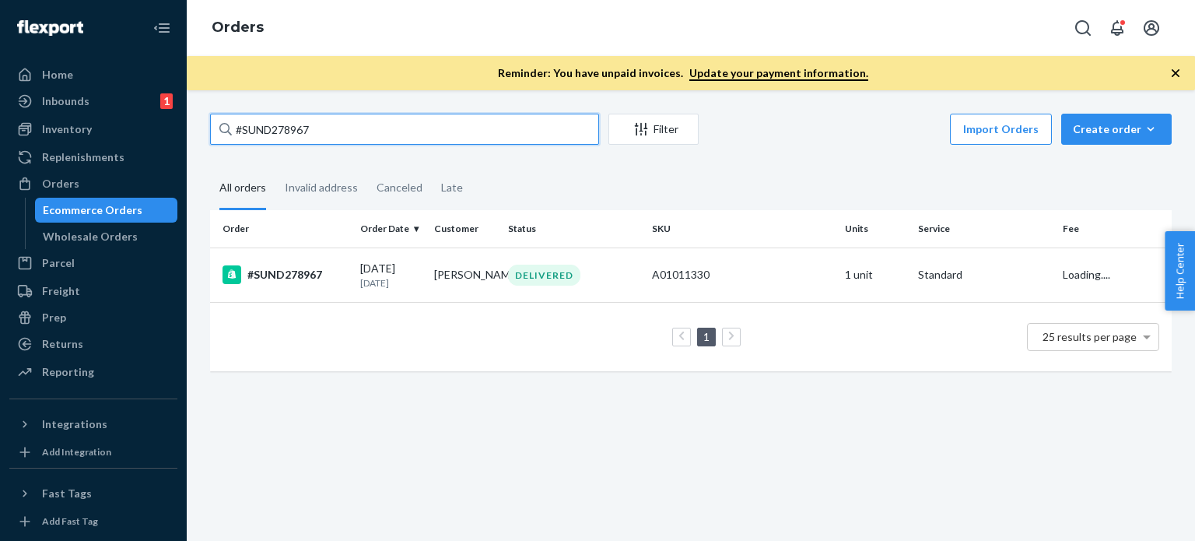
drag, startPoint x: 325, startPoint y: 124, endPoint x: 188, endPoint y: 125, distance: 136.9
click at [188, 125] on div "#SUND278967 Filter Import Orders Create order Ecommerce order Removal order All…" at bounding box center [691, 315] width 1008 height 450
paste input "669"
type input "#SUND278669"
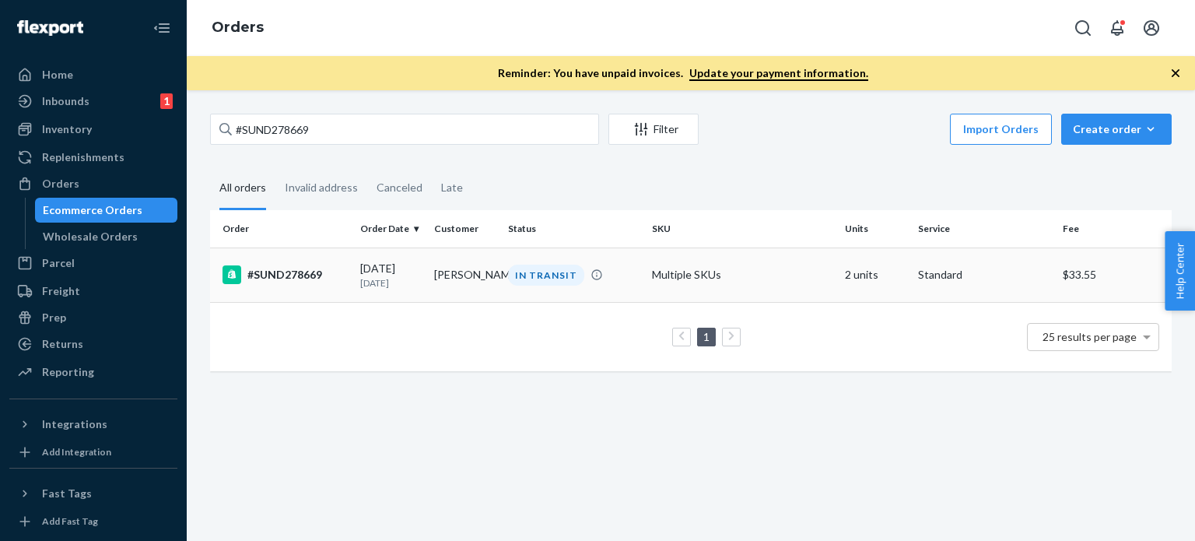
click at [491, 282] on td "Janela Bunke" at bounding box center [465, 274] width 74 height 54
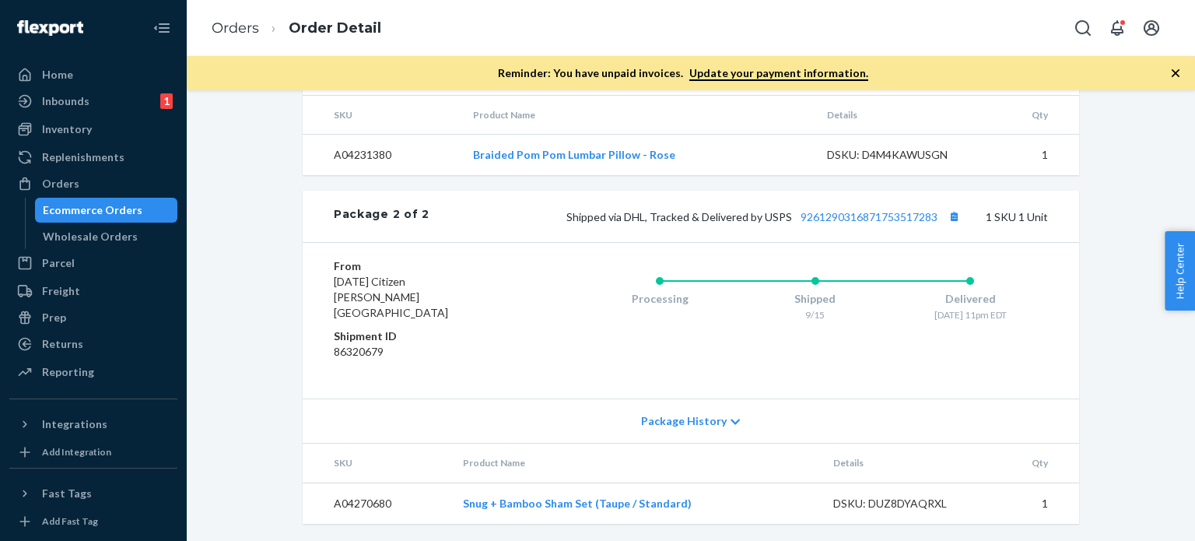
scroll to position [952, 0]
